Goal: Task Accomplishment & Management: Use online tool/utility

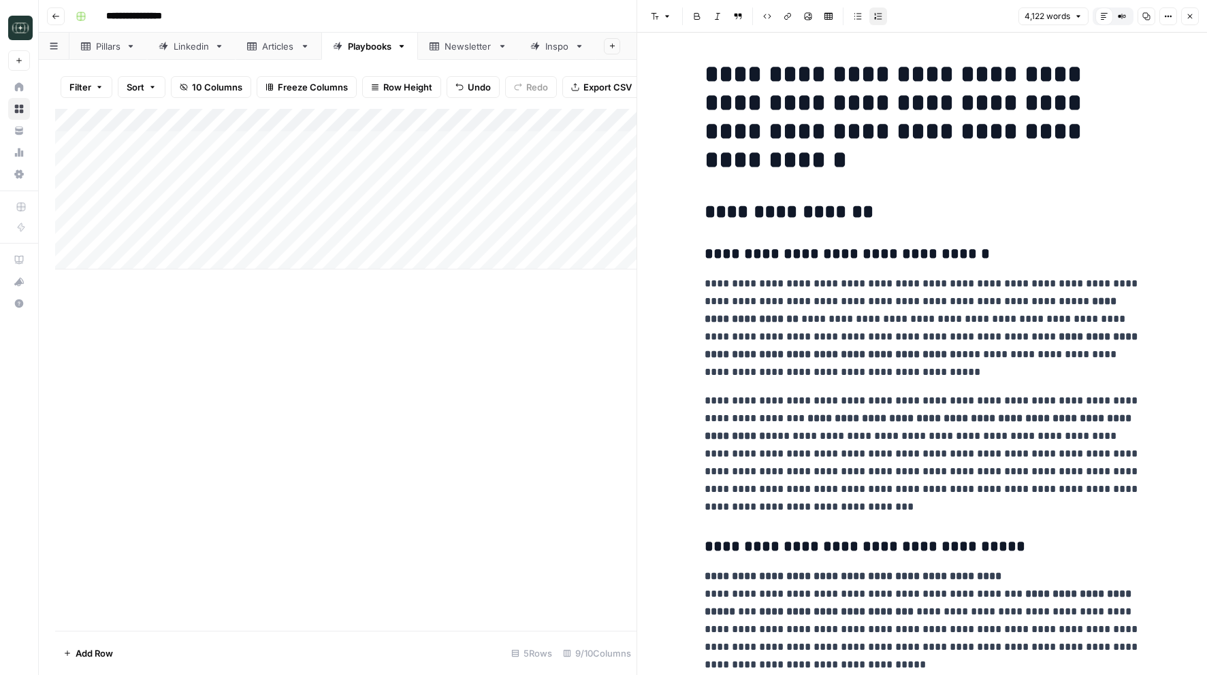
scroll to position [3061, 0]
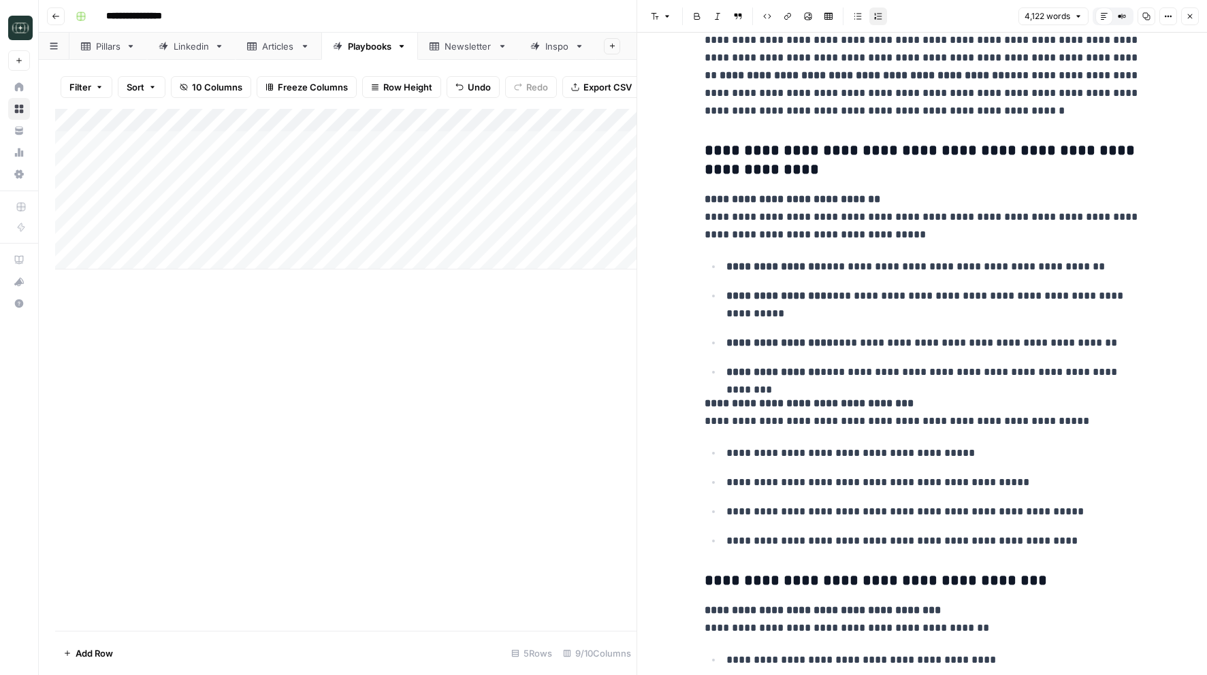
click at [1196, 13] on button "Close" at bounding box center [1190, 16] width 18 height 18
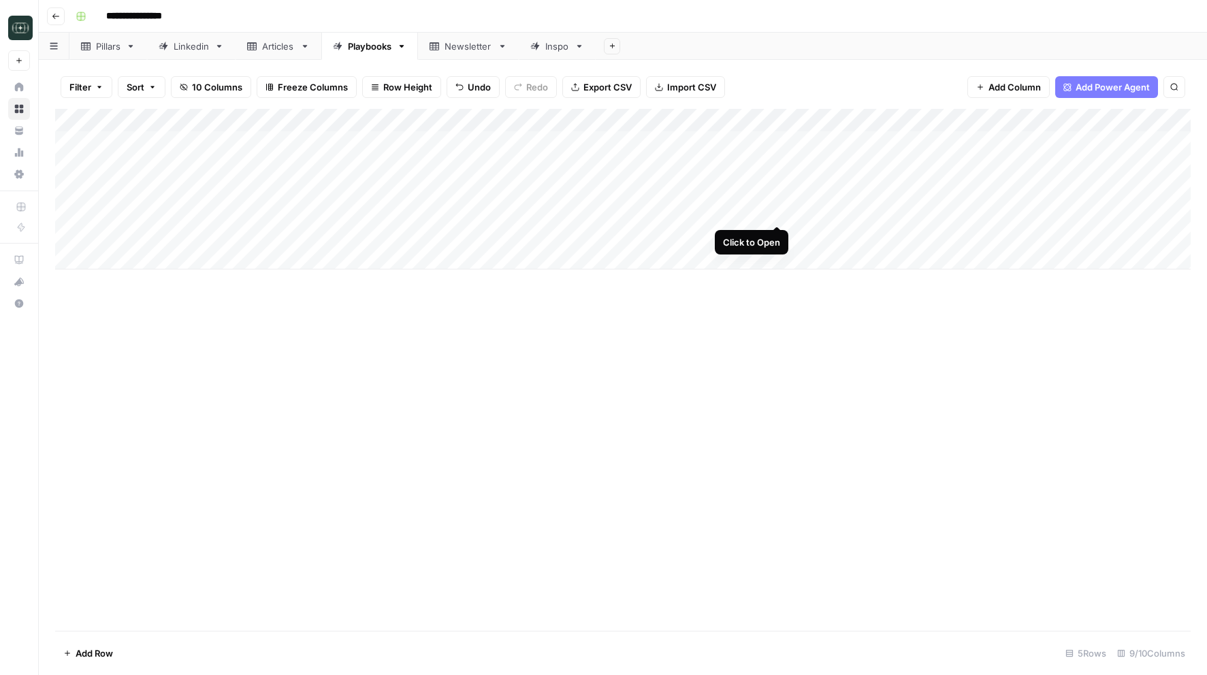
click at [779, 213] on div "Add Column" at bounding box center [623, 189] width 1136 height 161
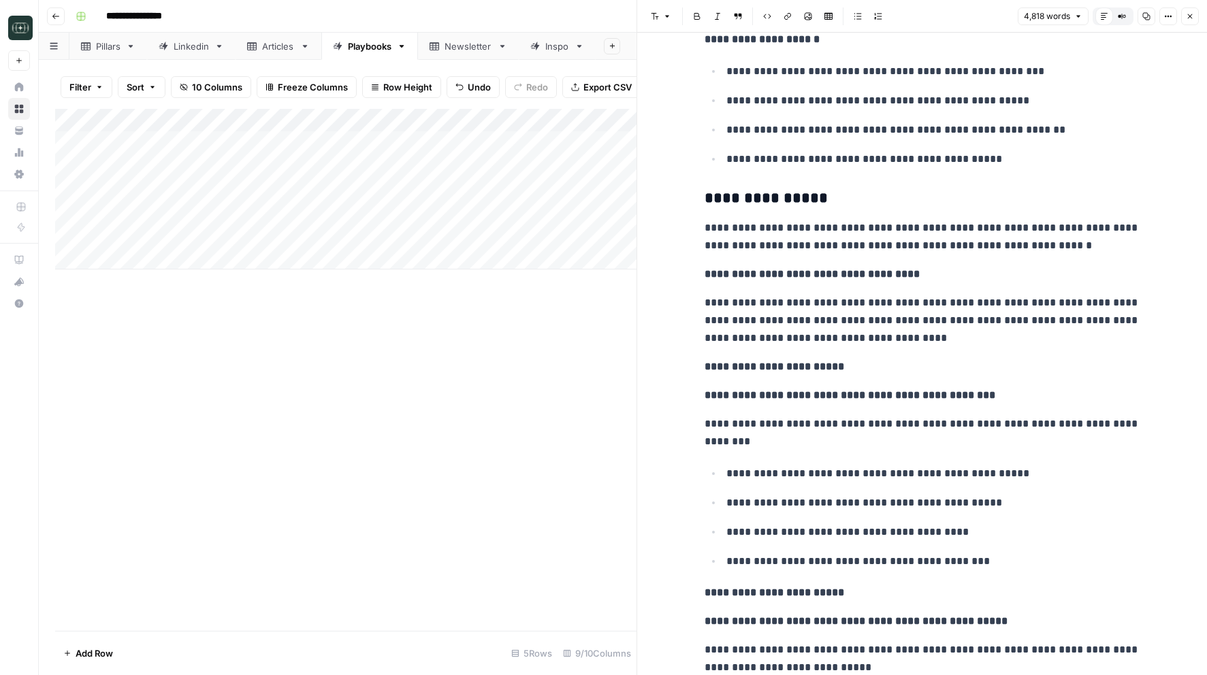
scroll to position [16644, 0]
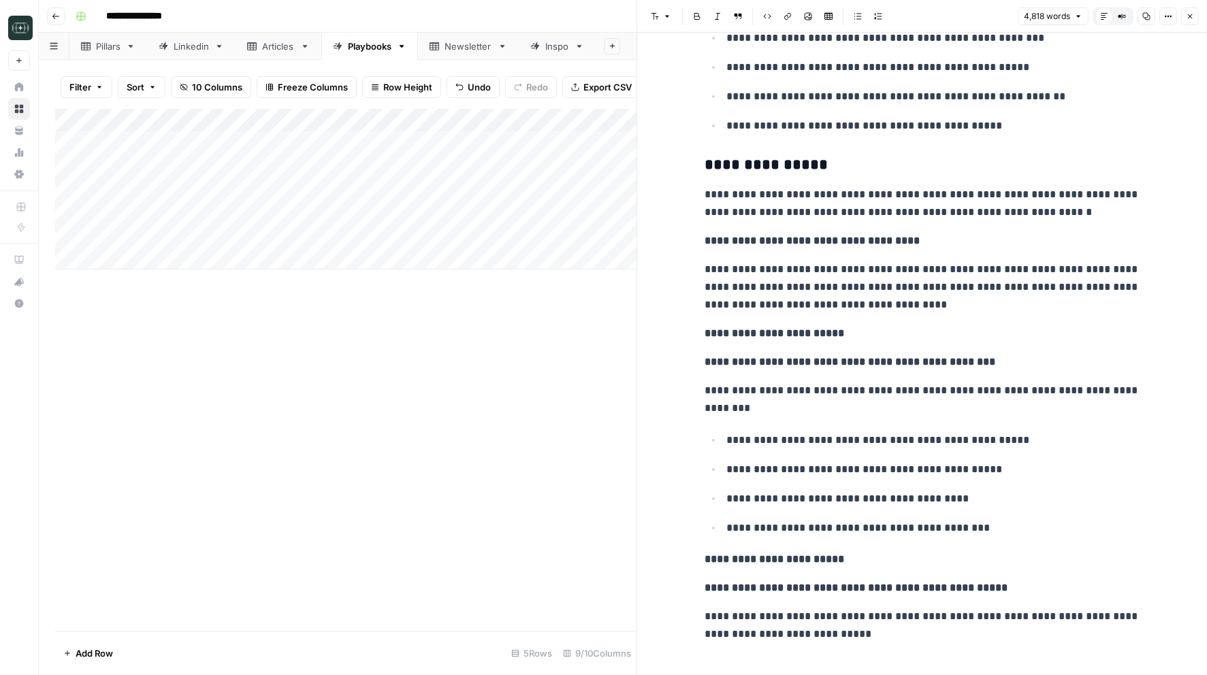
click at [1190, 16] on icon "button" at bounding box center [1190, 16] width 8 height 8
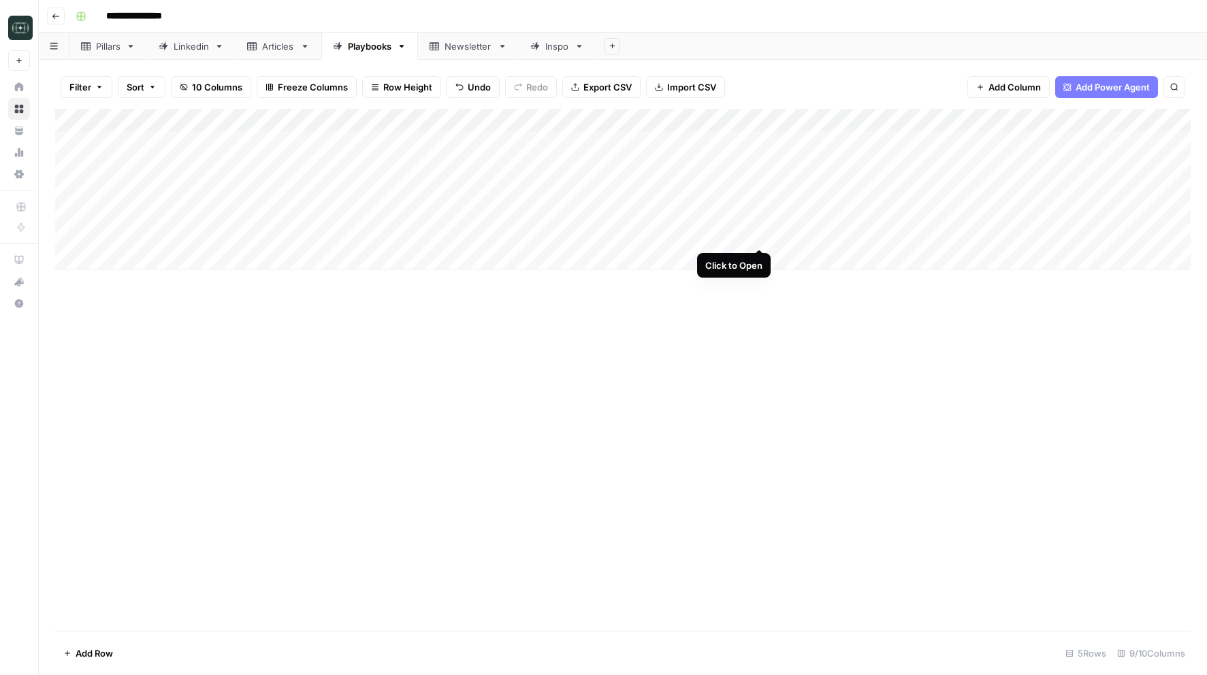
click at [759, 237] on div "Add Column" at bounding box center [623, 189] width 1136 height 161
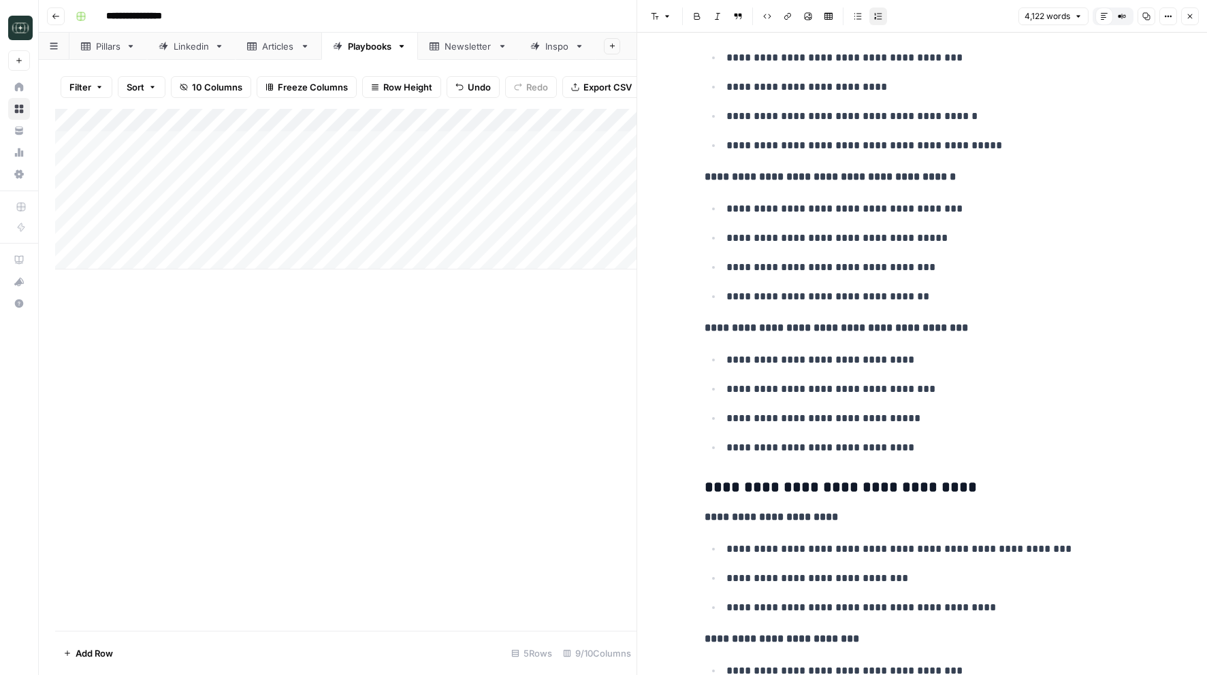
scroll to position [8925, 0]
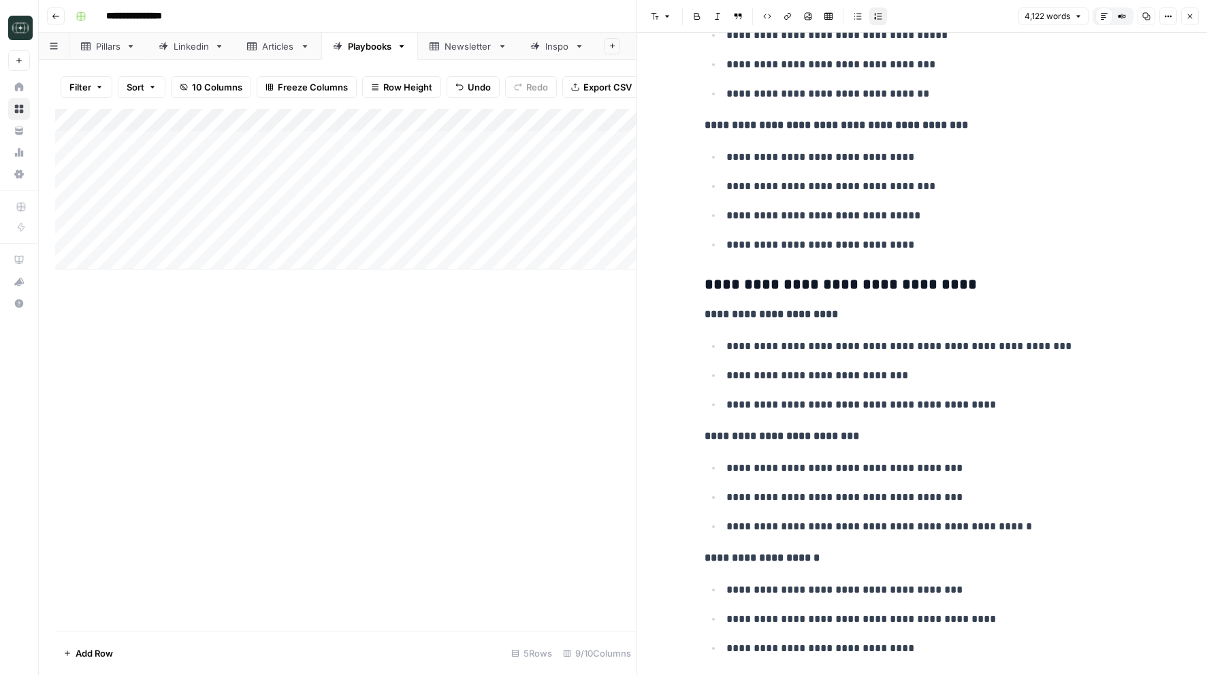
click at [1189, 14] on icon "button" at bounding box center [1190, 16] width 8 height 8
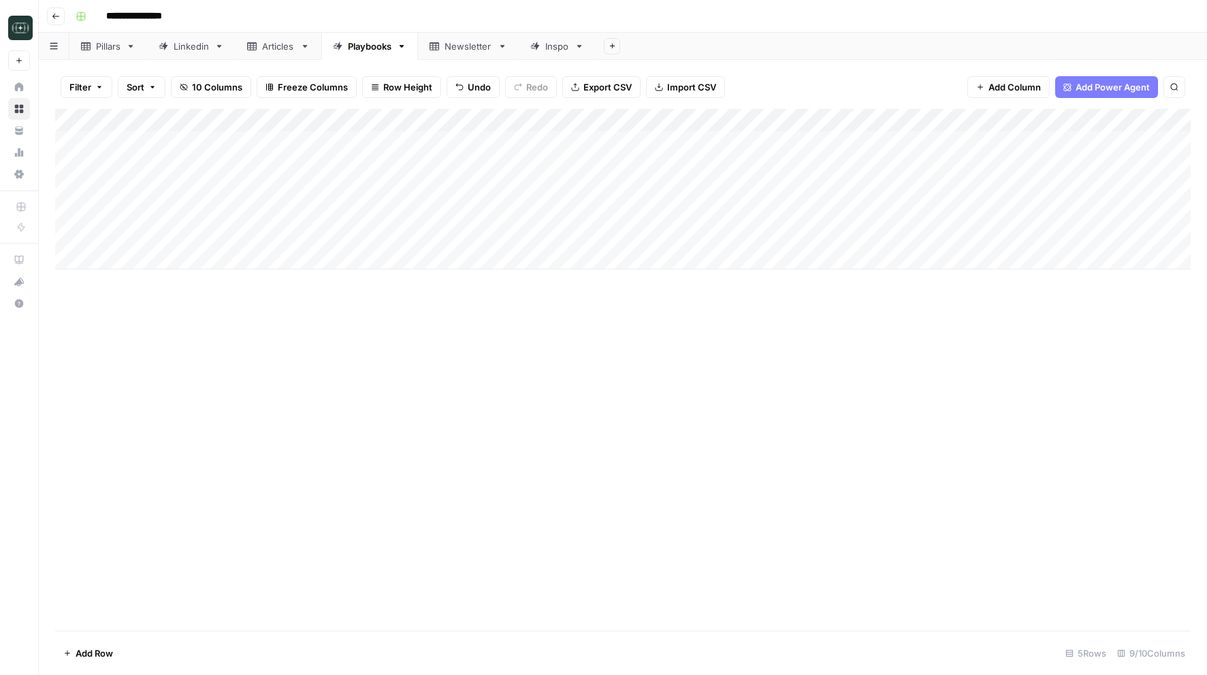
click at [207, 208] on div "Add Column" at bounding box center [623, 189] width 1136 height 161
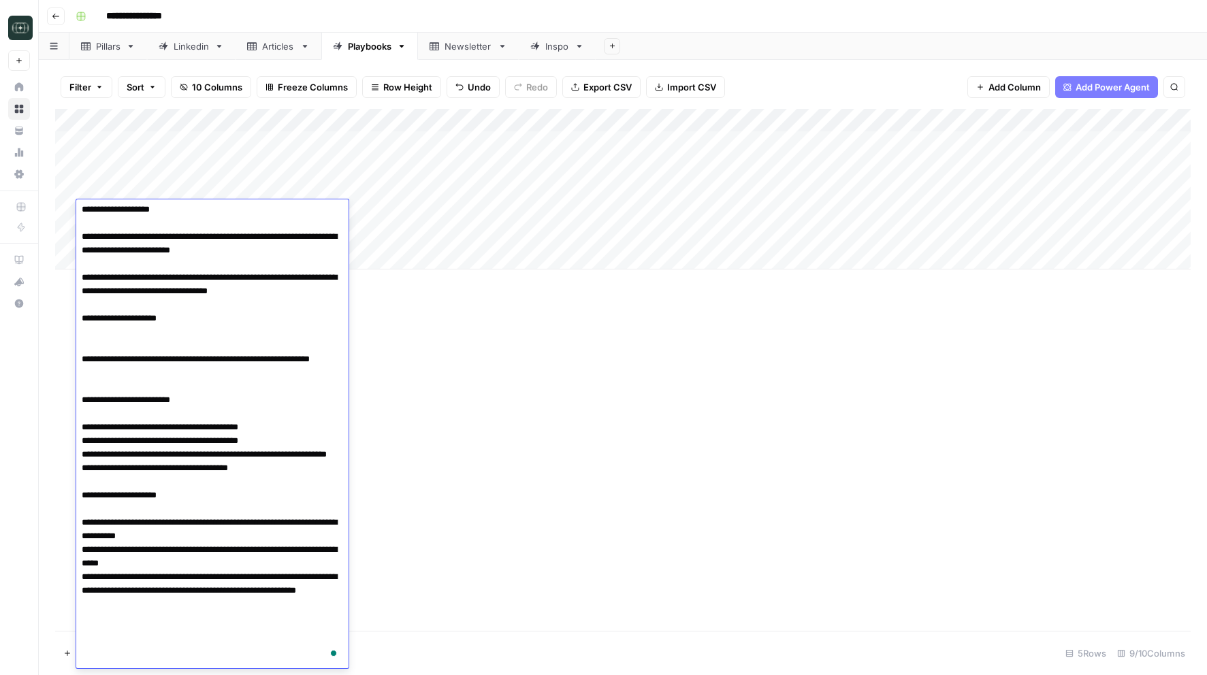
scroll to position [112, 0]
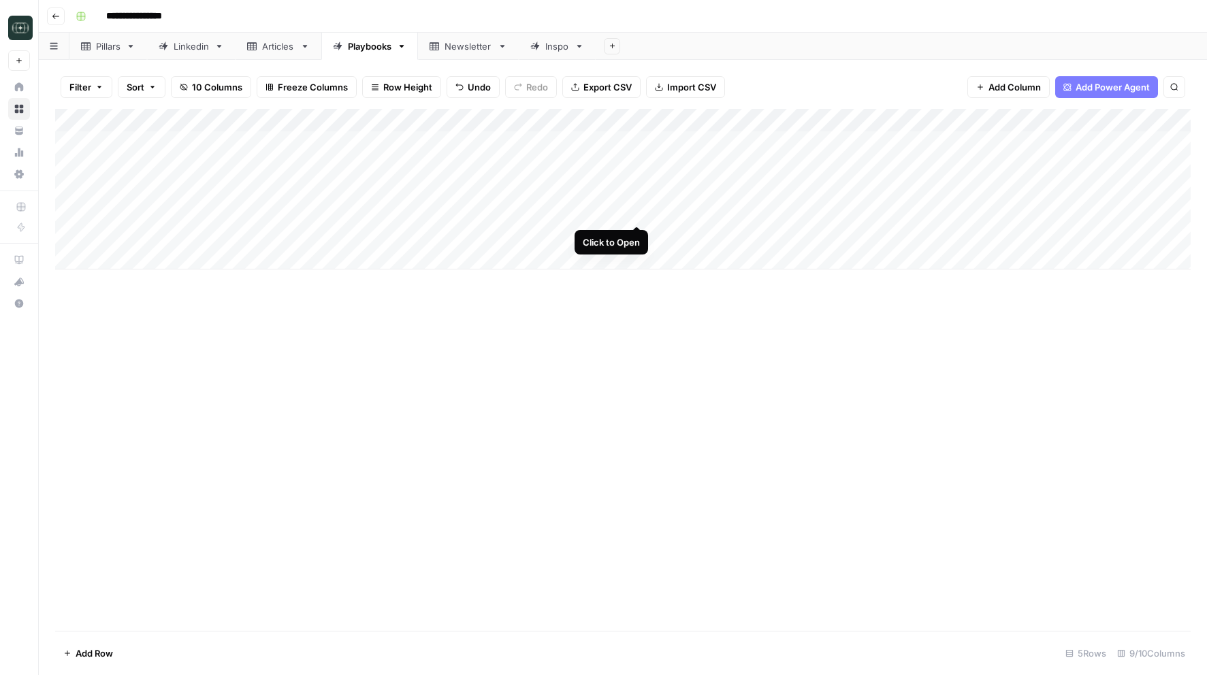
click at [635, 211] on div "Add Column" at bounding box center [623, 189] width 1136 height 161
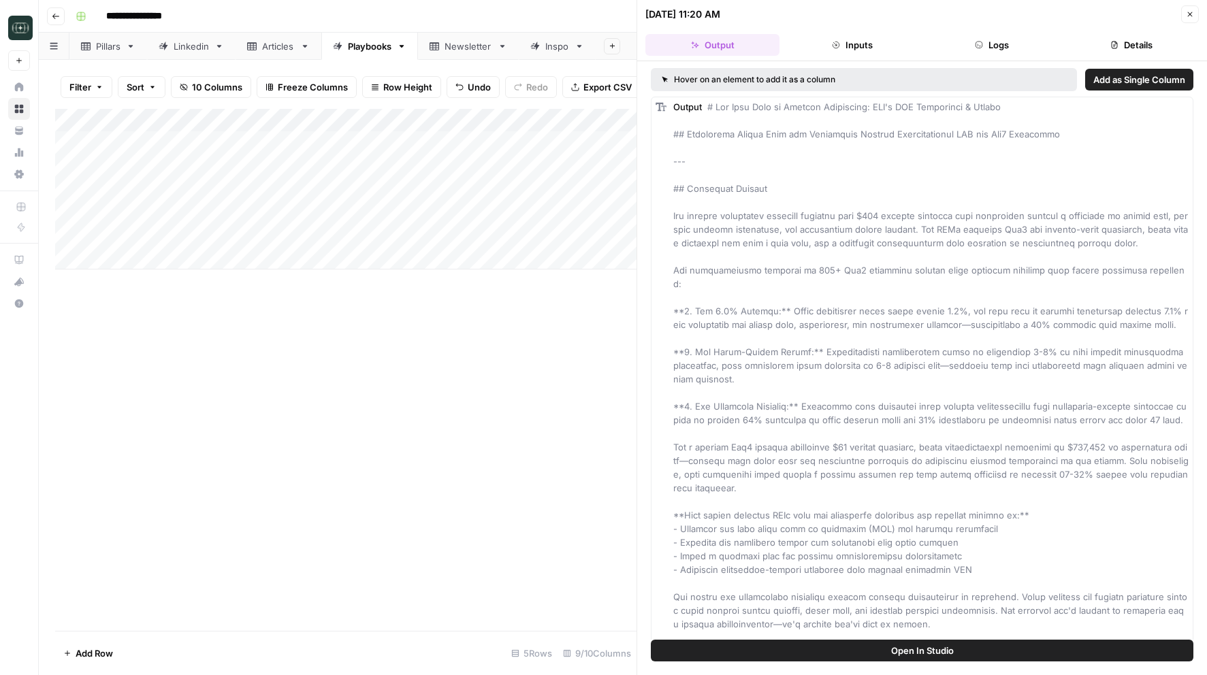
click at [968, 41] on button "Logs" at bounding box center [992, 45] width 134 height 22
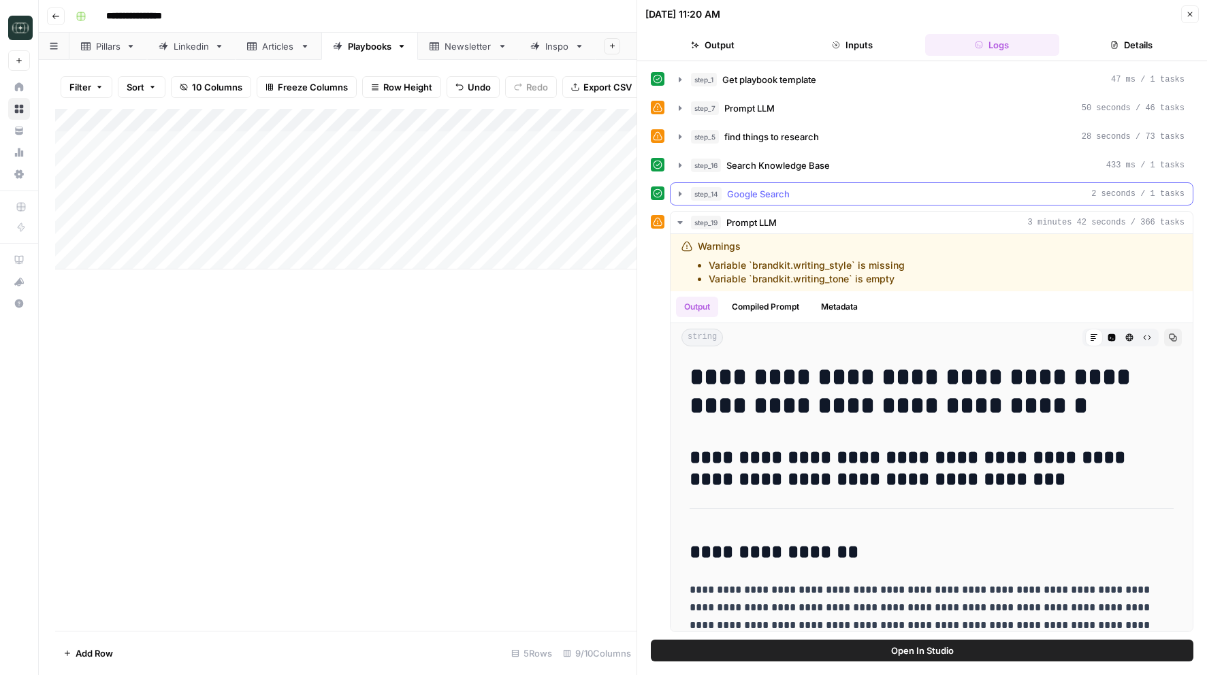
click at [859, 192] on div "step_14 Google Search 2 seconds / 1 tasks" at bounding box center [938, 194] width 494 height 14
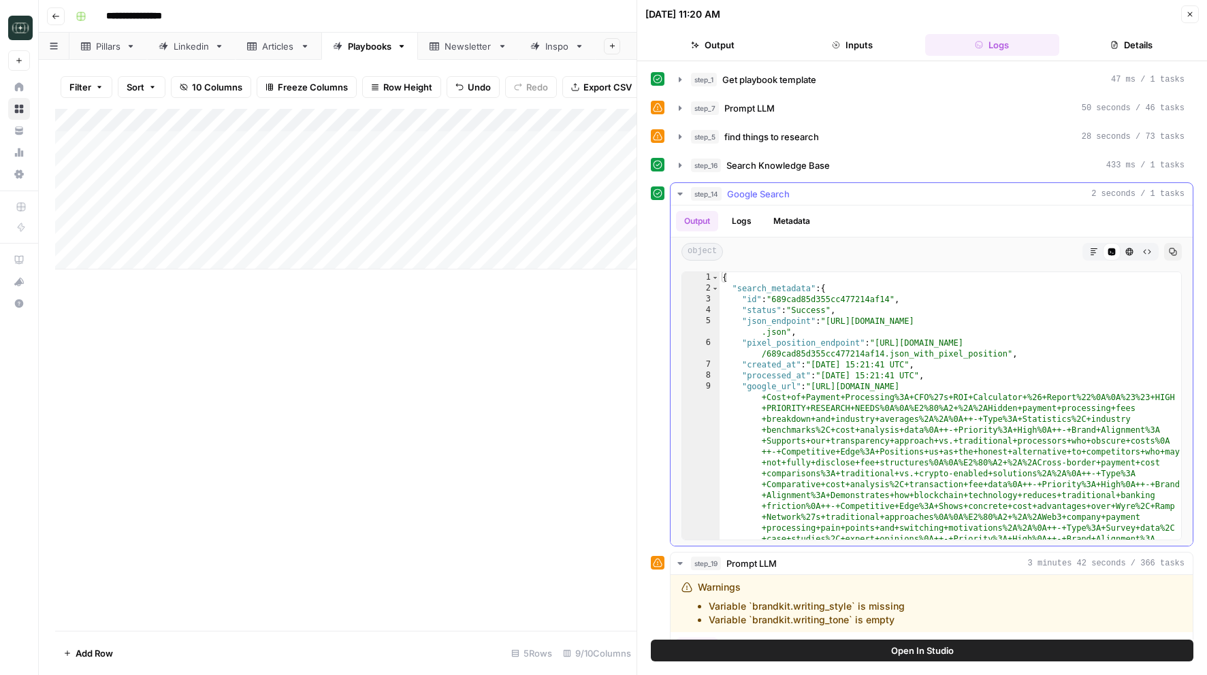
type textarea "**********"
drag, startPoint x: 831, startPoint y: 321, endPoint x: 784, endPoint y: 332, distance: 48.2
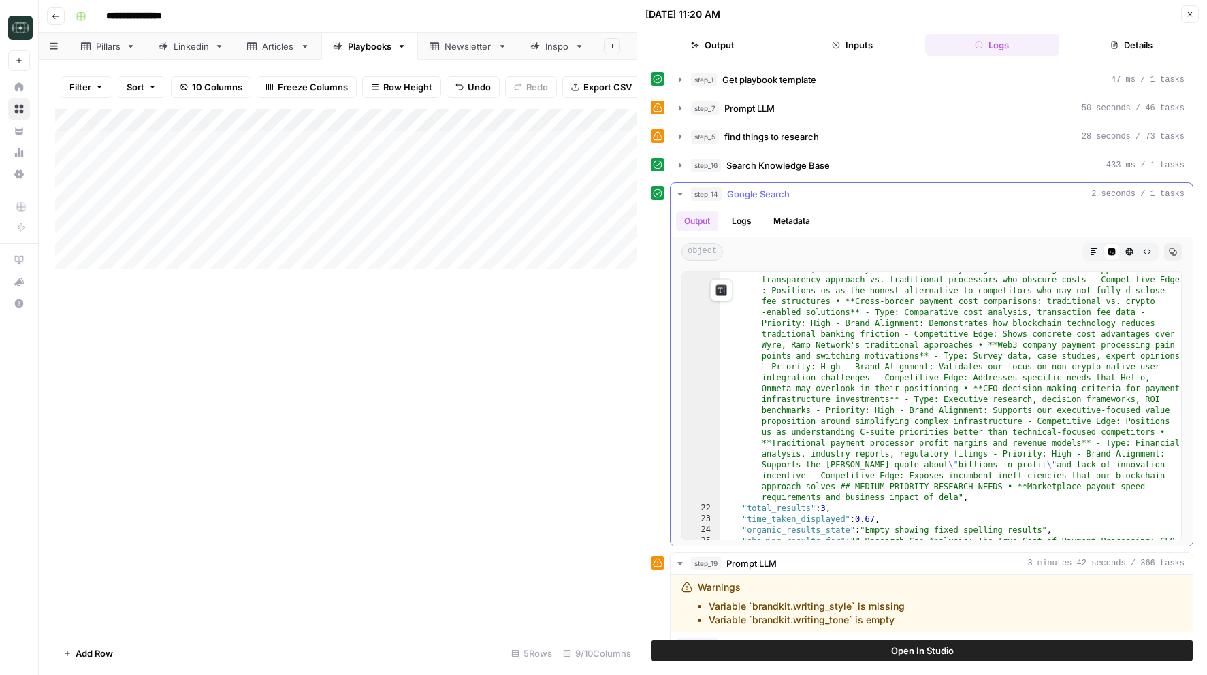
scroll to position [1313, 0]
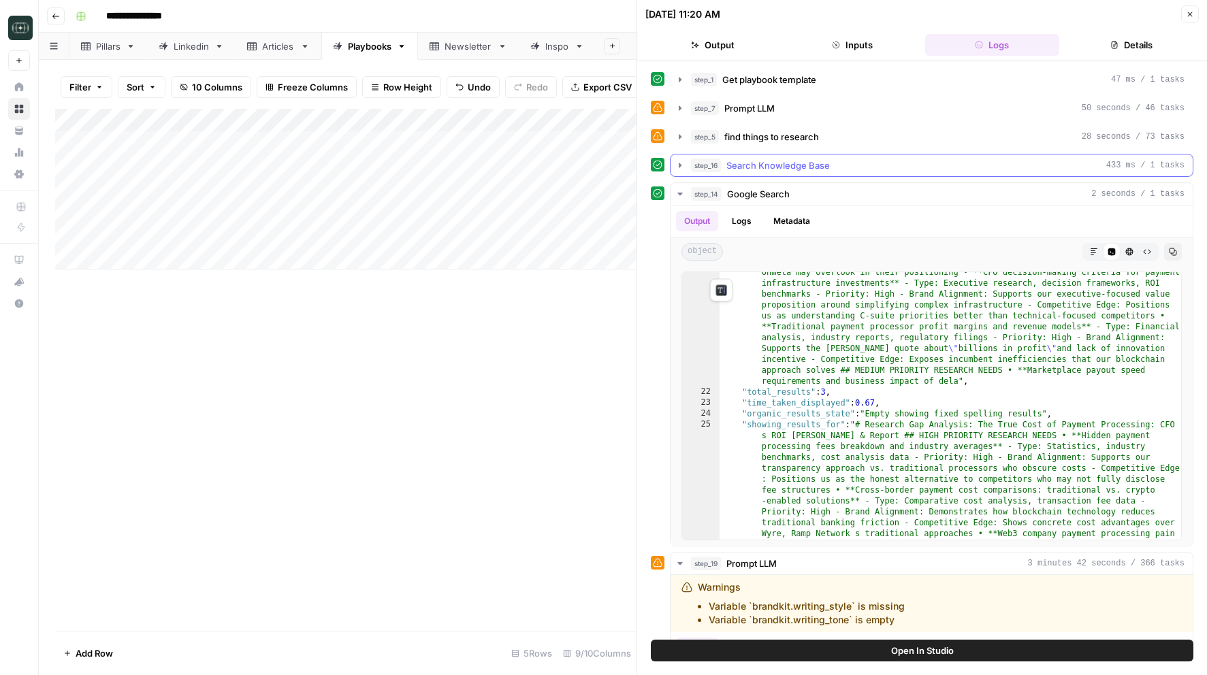
click at [675, 167] on icon "button" at bounding box center [680, 165] width 11 height 11
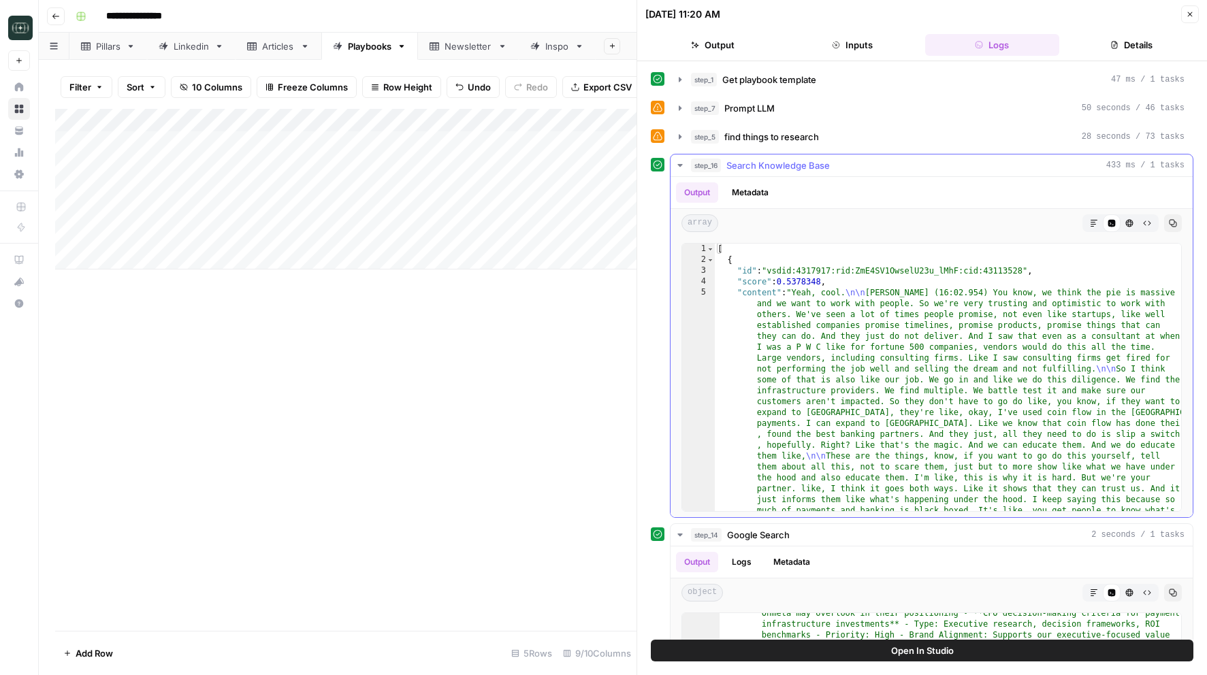
click at [675, 167] on icon "button" at bounding box center [680, 165] width 11 height 11
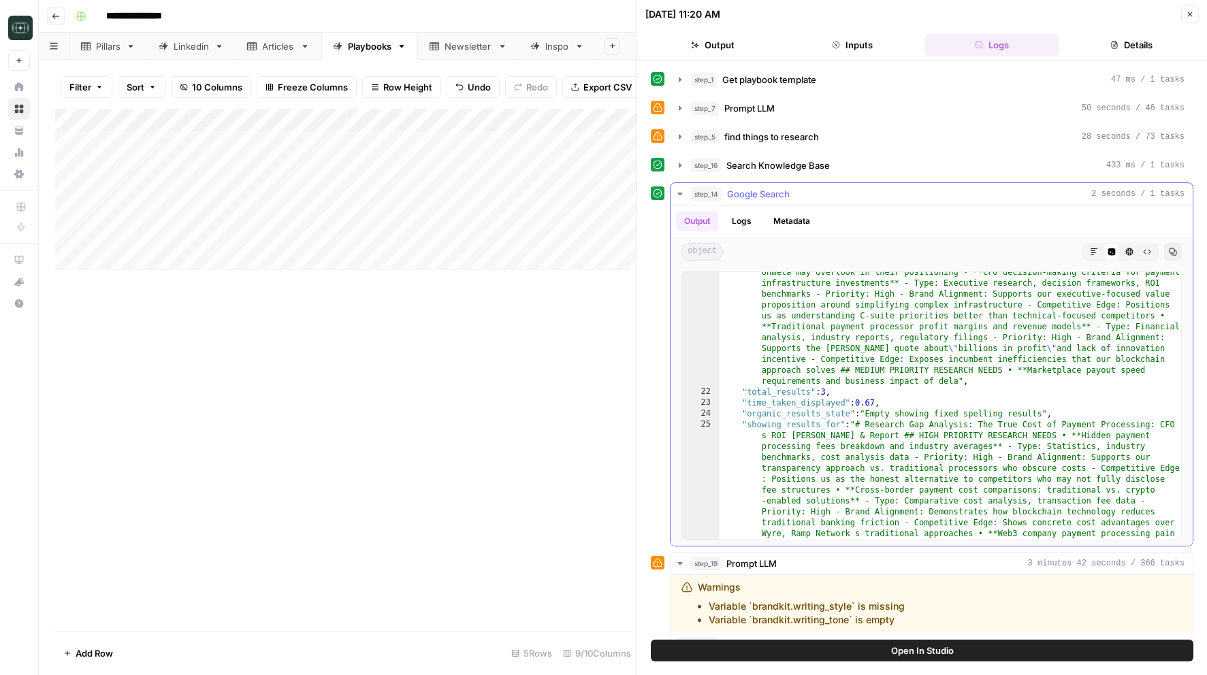
click at [680, 197] on icon "button" at bounding box center [680, 194] width 11 height 11
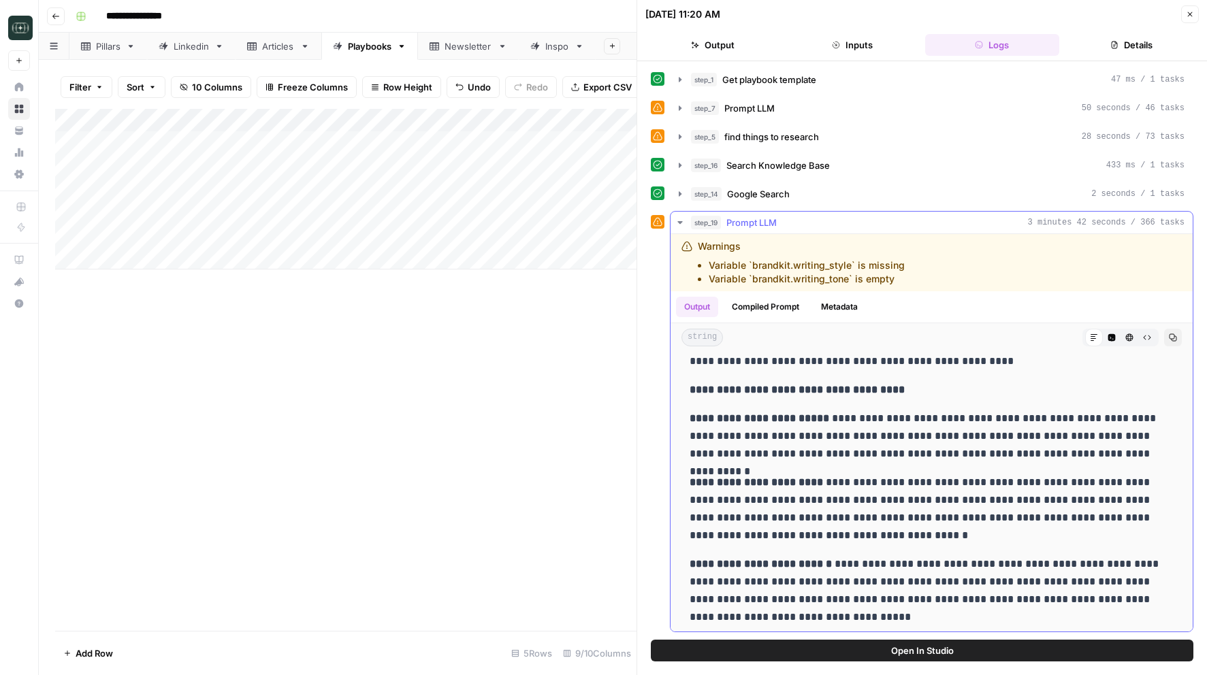
scroll to position [2254, 0]
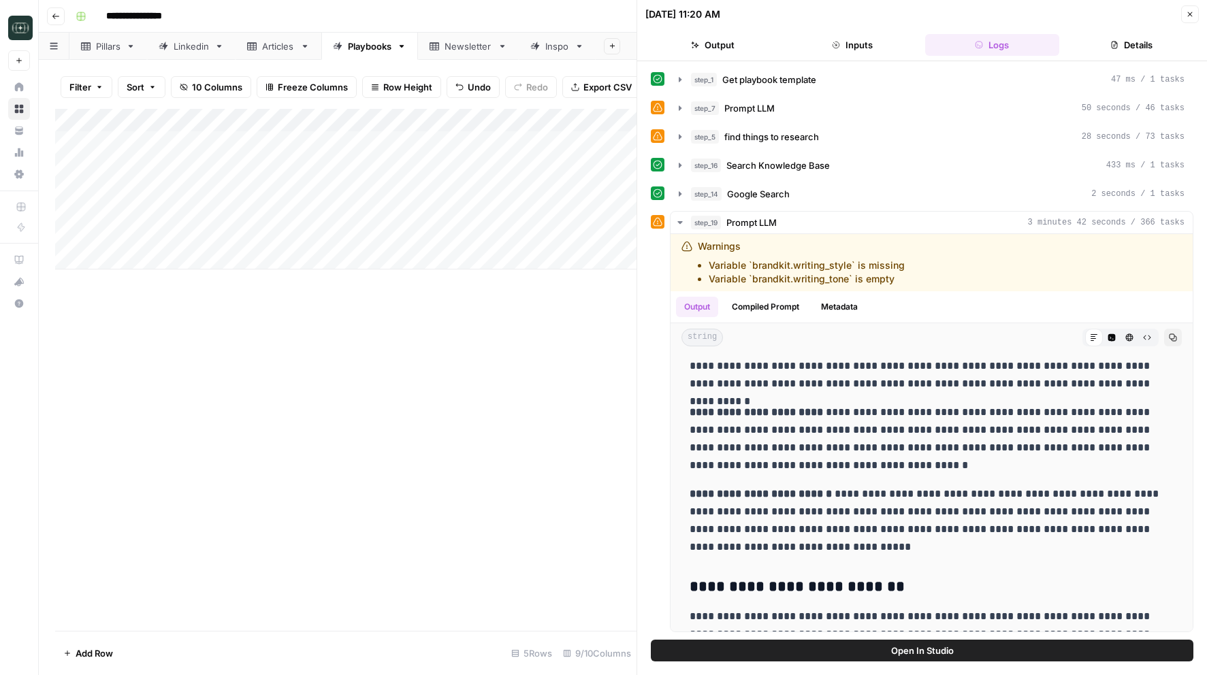
click at [1193, 13] on icon "button" at bounding box center [1190, 14] width 8 height 8
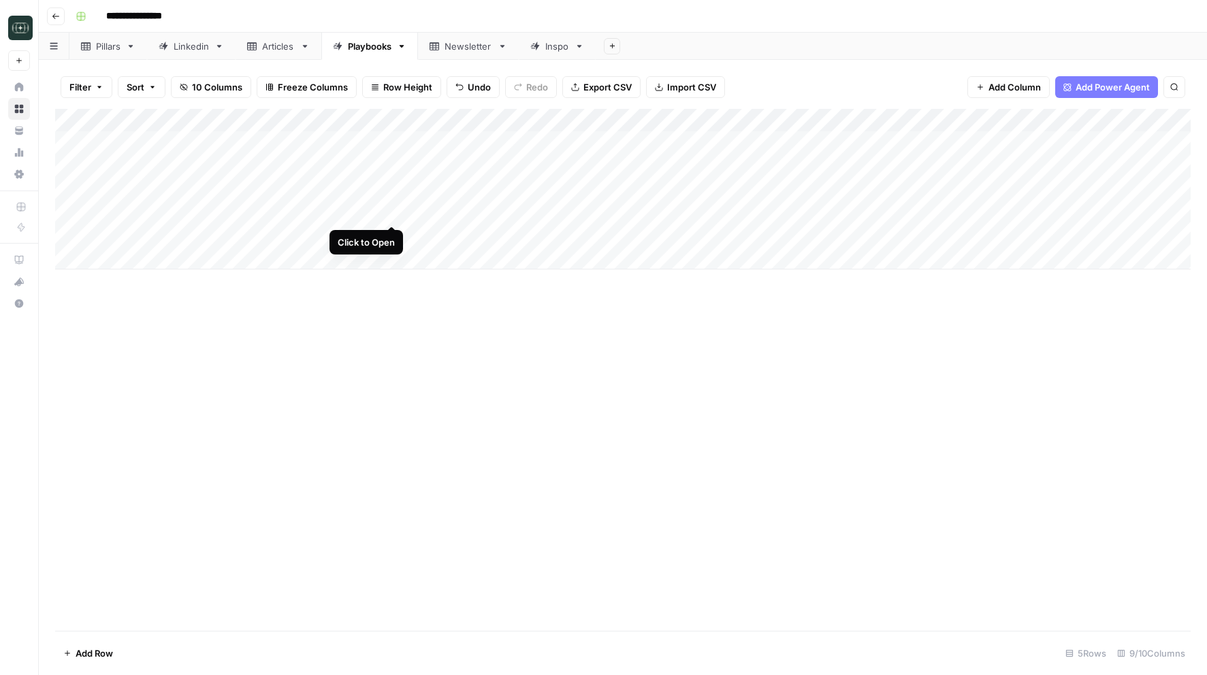
click at [391, 212] on div "Add Column" at bounding box center [623, 189] width 1136 height 161
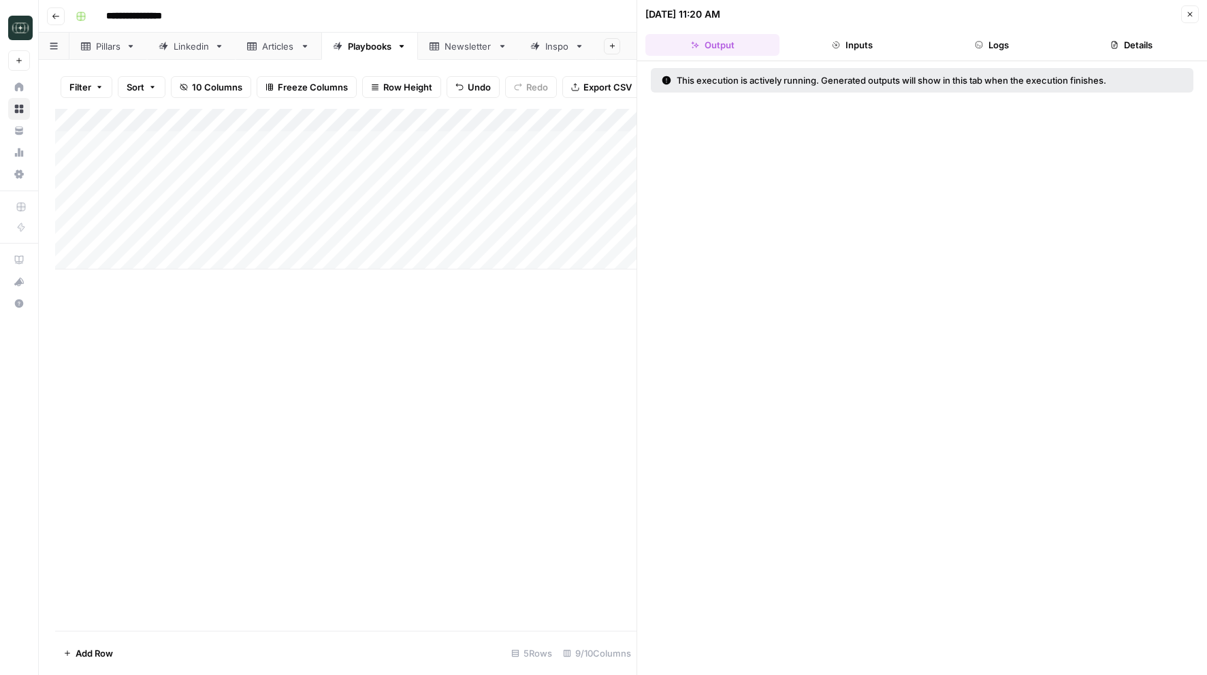
click at [969, 42] on button "Logs" at bounding box center [992, 45] width 134 height 22
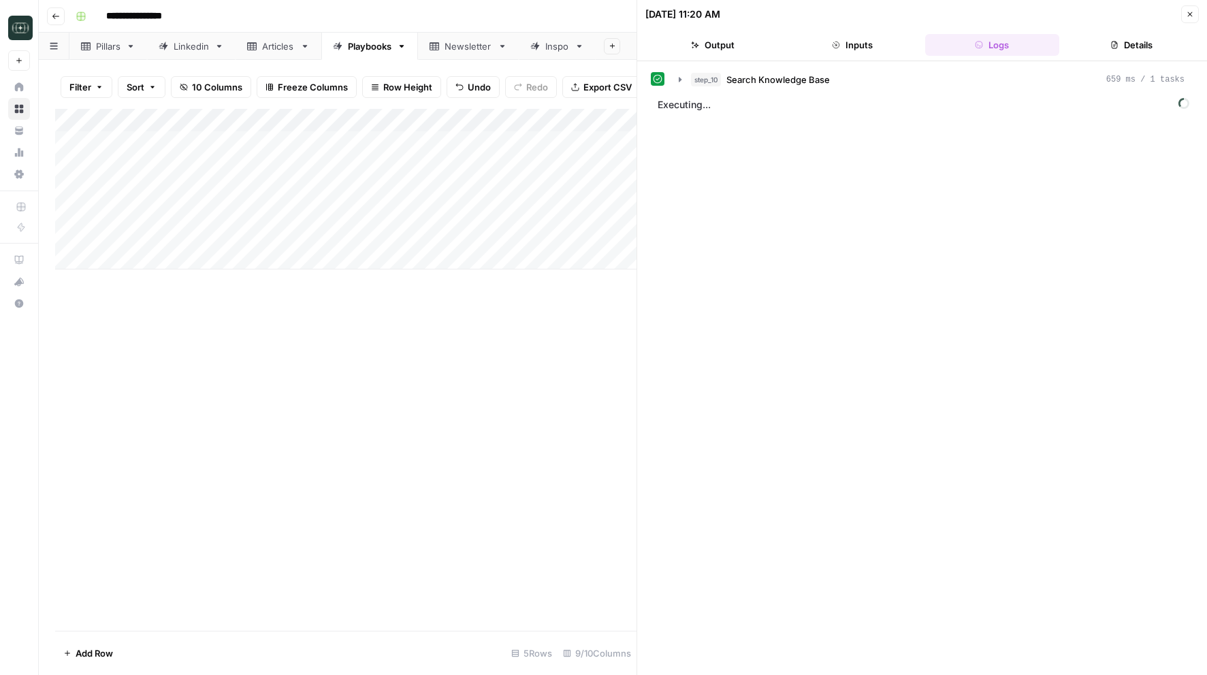
click at [877, 40] on button "Inputs" at bounding box center [852, 45] width 134 height 22
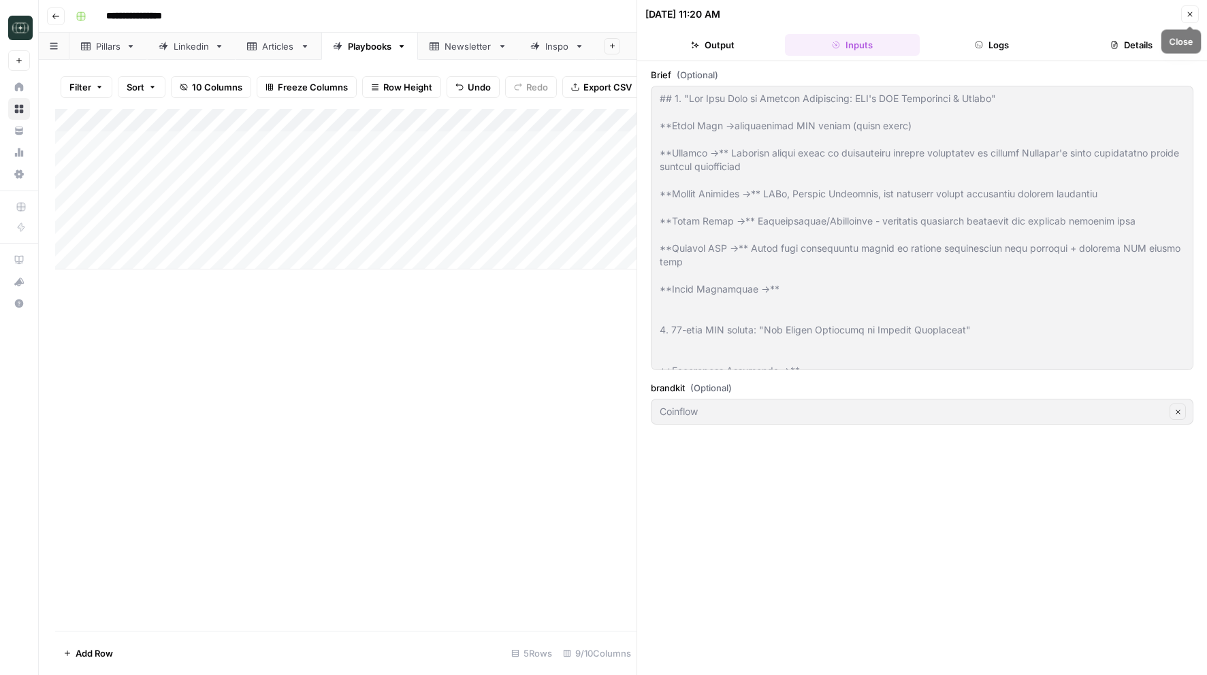
click at [1183, 14] on button "Close" at bounding box center [1190, 14] width 18 height 18
type textarea "## 7. "Lor Ipsu Dolo si Ametcon Adipiscing: ELI's DOE Temporinci & Utlabo" **Et…"
